Goal: Information Seeking & Learning: Learn about a topic

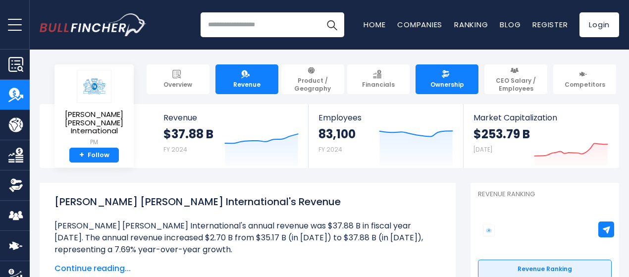
click at [433, 81] on span "Ownership" at bounding box center [448, 85] width 34 height 8
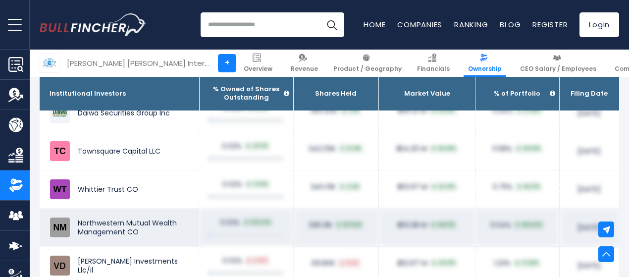
scroll to position [8145, 0]
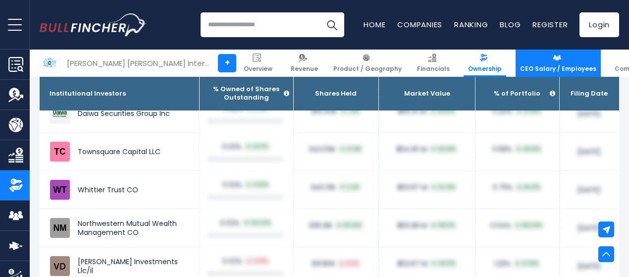
click at [553, 59] on img at bounding box center [557, 58] width 8 height 8
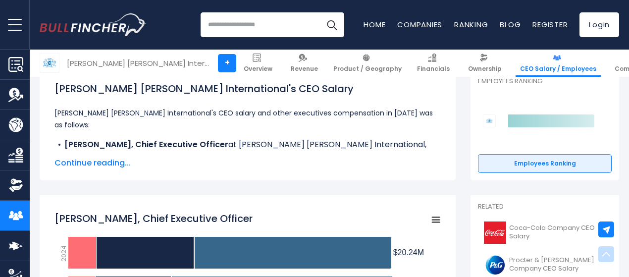
scroll to position [153, 0]
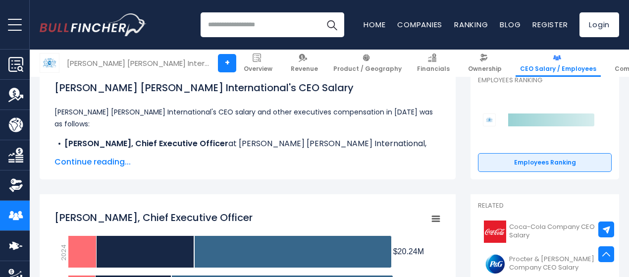
click at [85, 162] on span "Continue reading..." at bounding box center [248, 162] width 387 height 12
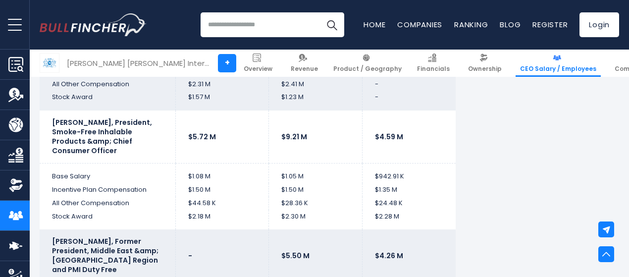
scroll to position [2605, 0]
click at [611, 64] on link "Competitors" at bounding box center [636, 63] width 50 height 27
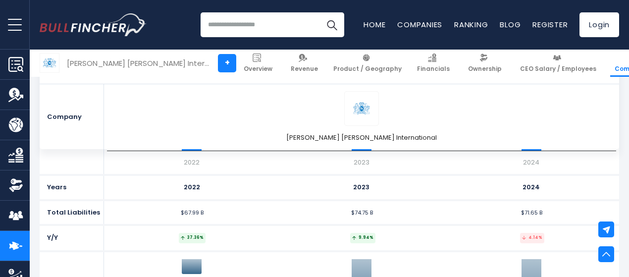
scroll to position [2920, 0]
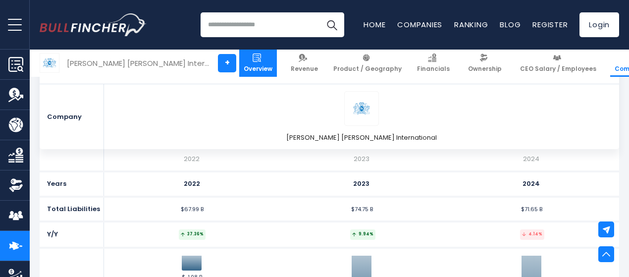
click at [239, 62] on link "Overview" at bounding box center [258, 63] width 38 height 27
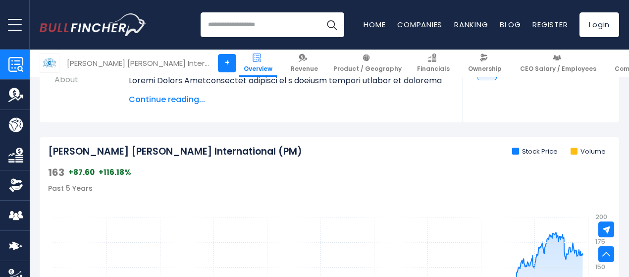
scroll to position [186, 0]
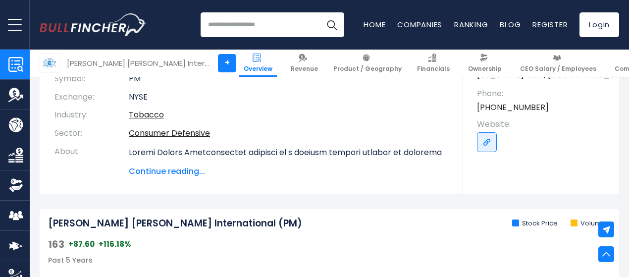
click at [158, 170] on span "Continue reading..." at bounding box center [289, 172] width 320 height 12
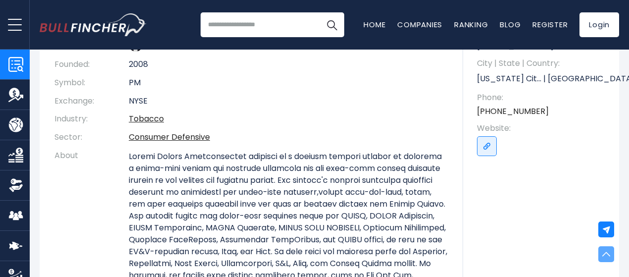
scroll to position [0, 0]
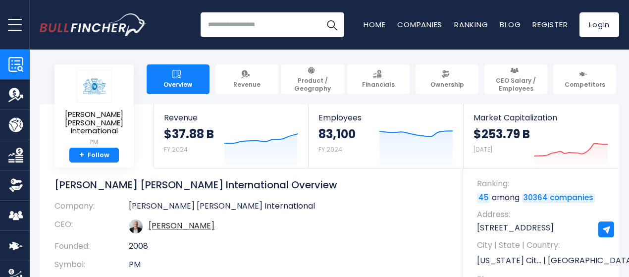
click at [17, 20] on button "open menu" at bounding box center [15, 24] width 30 height 49
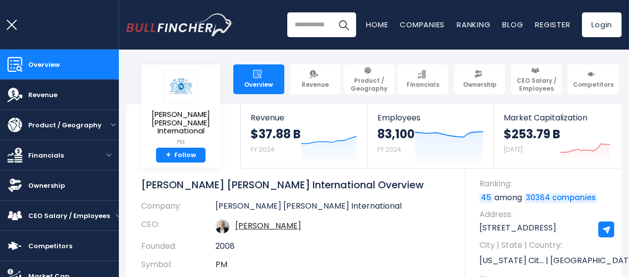
click at [13, 17] on button "open menu" at bounding box center [15, 24] width 30 height 49
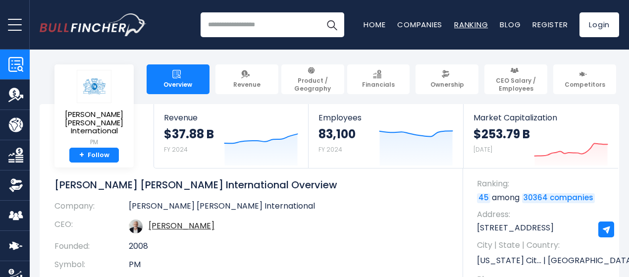
click at [455, 20] on link "Ranking" at bounding box center [472, 24] width 34 height 10
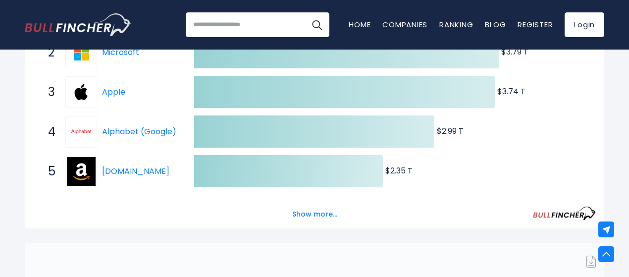
scroll to position [237, 0]
click at [313, 216] on button "Show more..." at bounding box center [314, 214] width 57 height 16
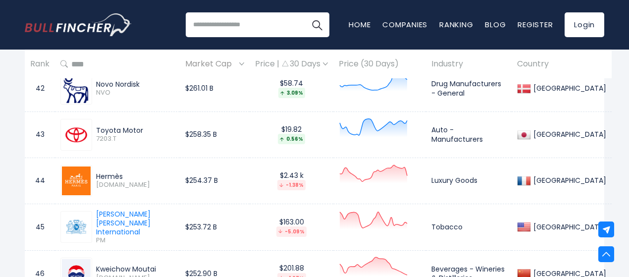
scroll to position [2571, 0]
click at [205, 175] on td "$254.37 B" at bounding box center [215, 181] width 70 height 46
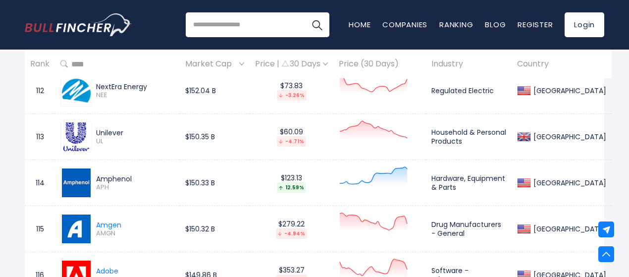
scroll to position [5797, 0]
